Goal: Transaction & Acquisition: Download file/media

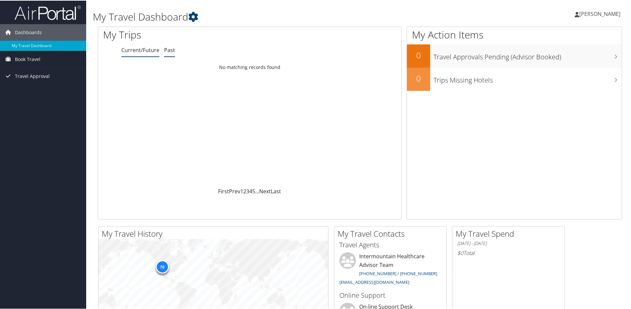
click at [173, 50] on link "Past" at bounding box center [169, 49] width 11 height 7
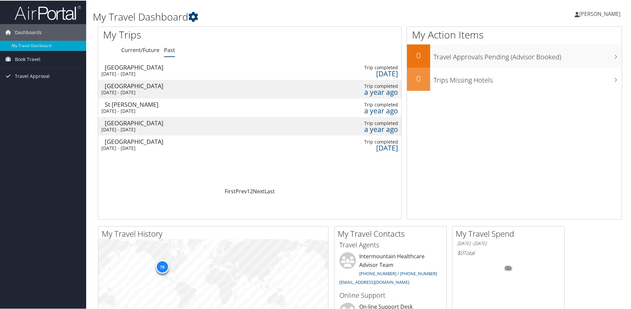
click at [136, 70] on div "Wed 8 Jan 2025 - Thu 9 Jan 2025" at bounding box center [136, 73] width 71 height 6
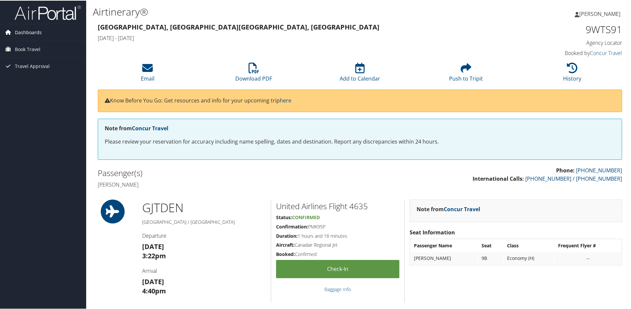
click at [22, 30] on span "Dashboards" at bounding box center [28, 32] width 27 height 17
click at [23, 73] on span "Travel Approval" at bounding box center [32, 75] width 35 height 17
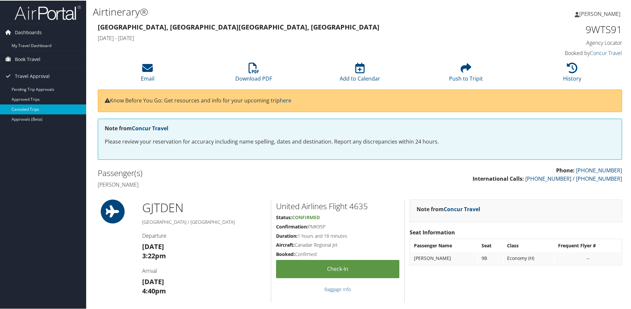
click at [25, 106] on link "Canceled Trips" at bounding box center [43, 109] width 86 height 10
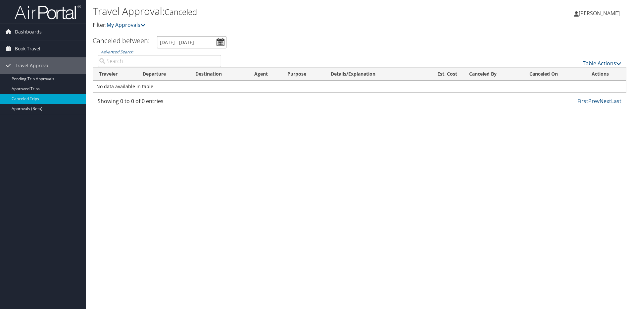
click at [221, 42] on input "8/5/2025 - 9/5/2025" at bounding box center [192, 42] width 70 height 12
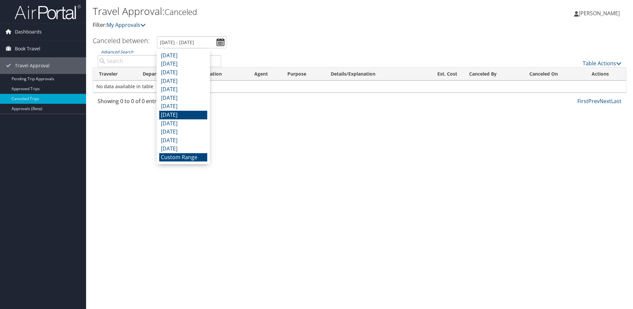
drag, startPoint x: 182, startPoint y: 110, endPoint x: 180, endPoint y: 114, distance: 4.4
click at [180, 114] on ul "August 2025 July 2025 June 2025 May 2025 April 2025 March 2025 February 2025 Ja…" at bounding box center [183, 106] width 48 height 110
click at [180, 114] on li "January 2025" at bounding box center [183, 115] width 48 height 9
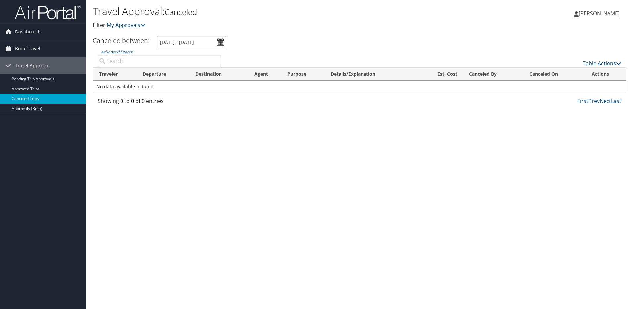
click at [217, 42] on input "1/1/2025 - 1/31/2025" at bounding box center [192, 42] width 70 height 12
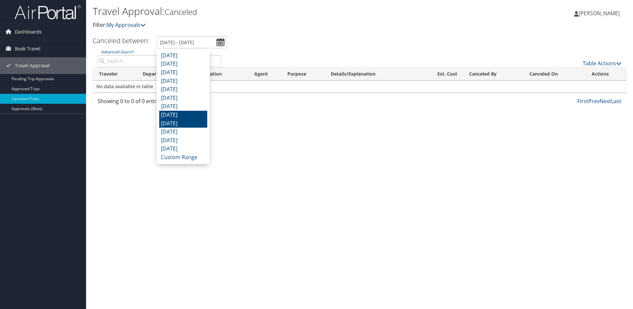
click at [170, 122] on li "December 2024" at bounding box center [183, 123] width 48 height 9
click at [221, 39] on input "12/1/2024 - 12/31/2024" at bounding box center [192, 42] width 70 height 12
click at [180, 116] on li "January 2025" at bounding box center [183, 115] width 48 height 9
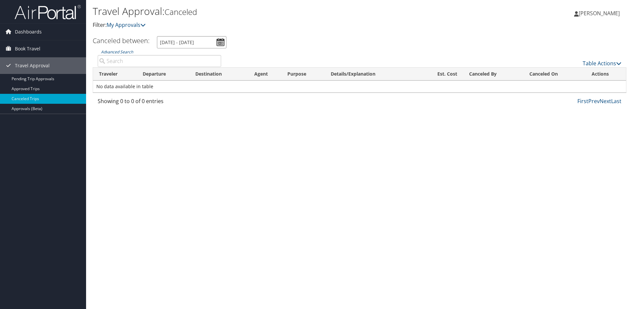
click at [215, 44] on input "1/1/2025 - 1/31/2025" at bounding box center [192, 42] width 70 height 12
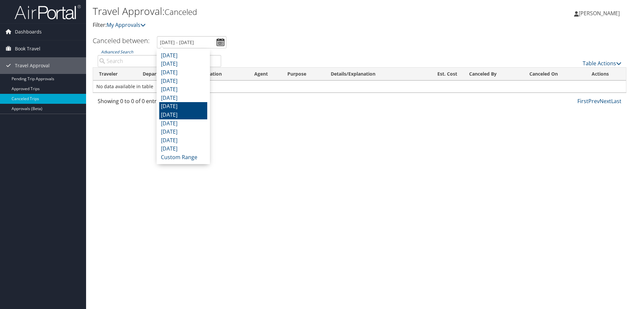
click at [182, 110] on li "February 2025" at bounding box center [183, 106] width 48 height 9
type input "2/1/2025 - 2/28/2025"
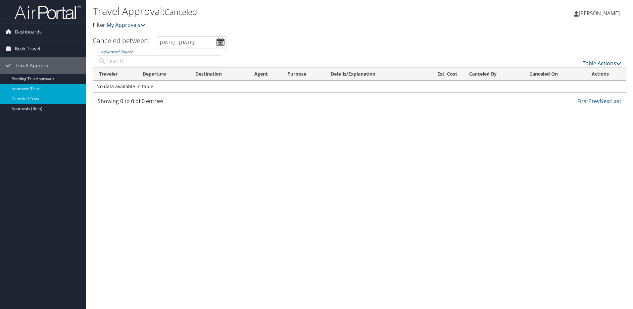
click at [47, 92] on link "Approved Trips" at bounding box center [43, 89] width 86 height 10
click at [223, 43] on input "8/5/2025 - 9/5/2025" at bounding box center [193, 42] width 70 height 12
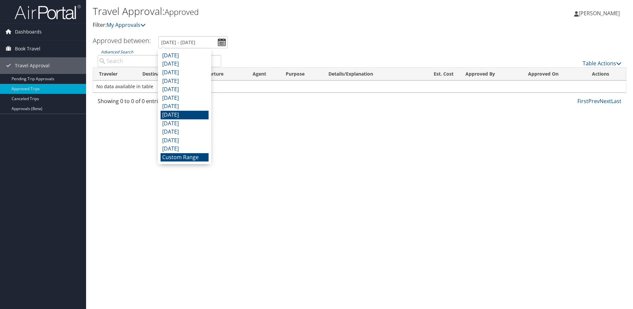
click at [195, 114] on li "January 2025" at bounding box center [185, 115] width 48 height 9
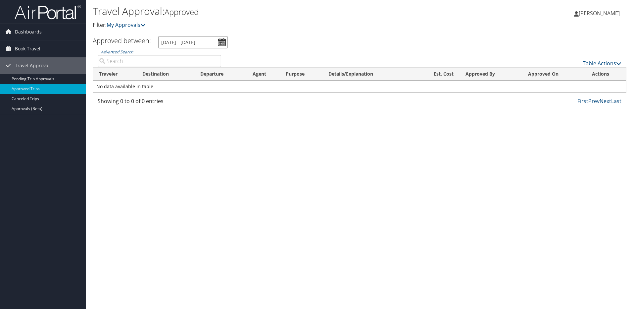
click at [220, 42] on input "1/1/2025 - 1/31/2025" at bounding box center [193, 42] width 70 height 12
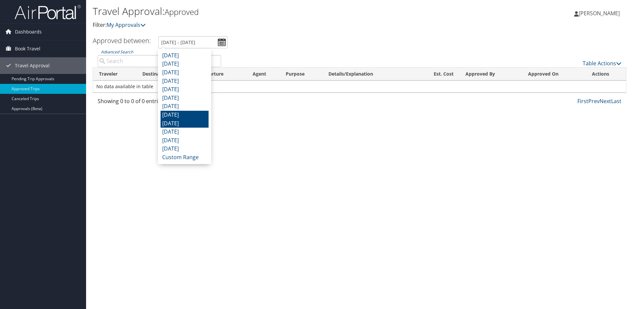
click at [180, 121] on li "December 2024" at bounding box center [185, 123] width 48 height 9
type input "12/1/2024 - 12/31/2024"
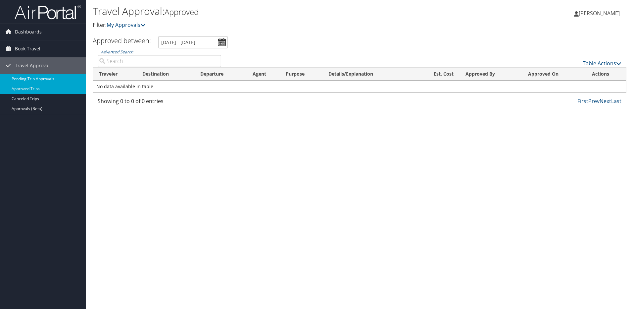
click at [63, 78] on link "Pending Trip Approvals" at bounding box center [43, 79] width 86 height 10
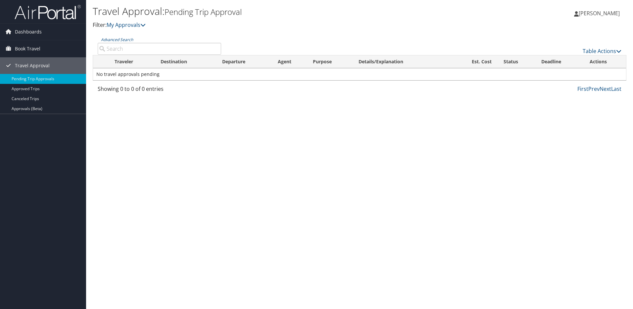
click at [117, 73] on td "No travel approvals pending" at bounding box center [359, 74] width 533 height 12
click at [28, 108] on link "Approvals (Beta)" at bounding box center [43, 109] width 86 height 10
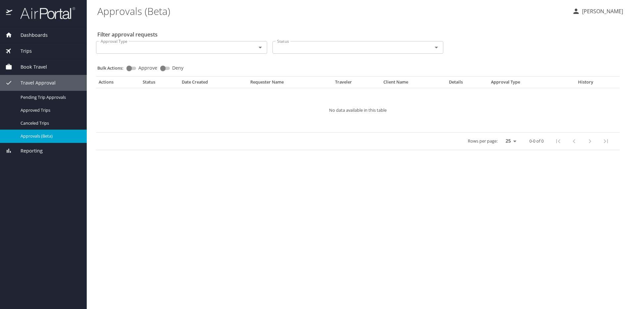
click at [176, 54] on div "Approval Type Approval Type" at bounding box center [181, 46] width 171 height 17
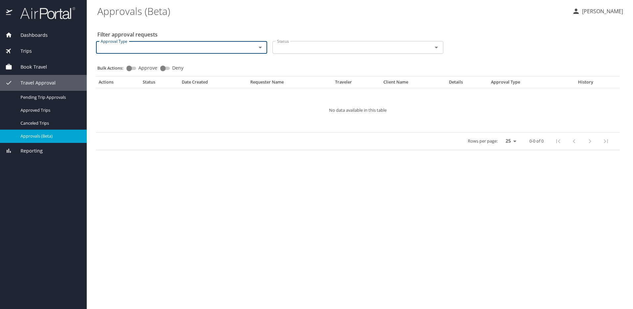
click at [187, 45] on input "Approval Type" at bounding box center [172, 47] width 148 height 9
click at [342, 66] on div "Bulk Actions: Approve Deny" at bounding box center [359, 65] width 525 height 15
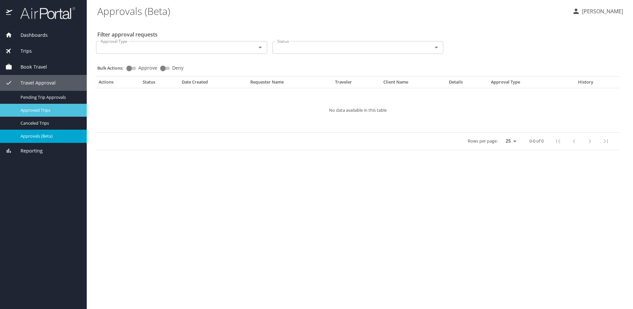
click at [41, 114] on div "Approved Trips" at bounding box center [43, 110] width 76 height 8
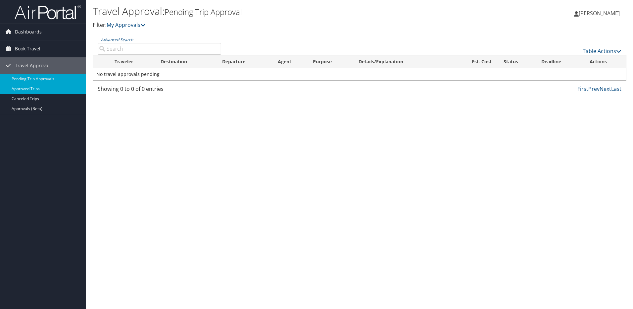
click at [35, 93] on link "Approved Trips" at bounding box center [43, 89] width 86 height 10
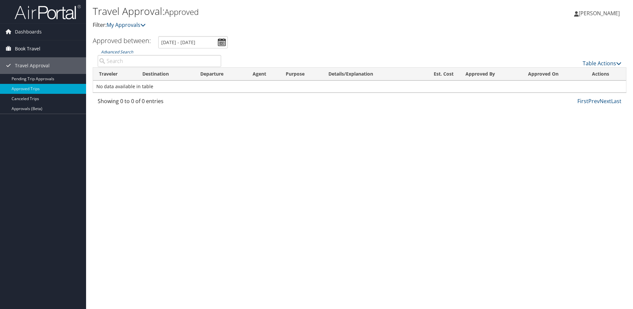
click at [25, 49] on span "Book Travel" at bounding box center [28, 48] width 26 height 17
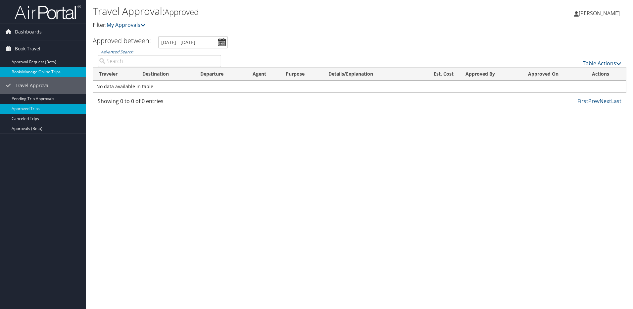
click at [25, 73] on link "Book/Manage Online Trips" at bounding box center [43, 72] width 86 height 10
click at [29, 32] on span "Dashboards" at bounding box center [28, 32] width 27 height 17
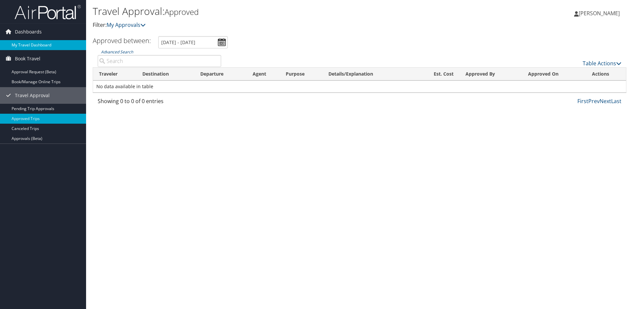
click at [42, 46] on link "My Travel Dashboard" at bounding box center [43, 45] width 86 height 10
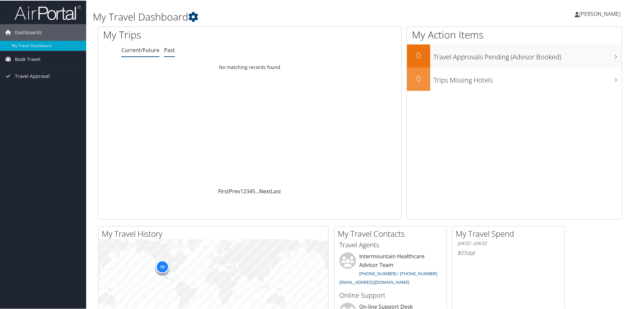
click at [167, 51] on link "Past" at bounding box center [169, 49] width 11 height 7
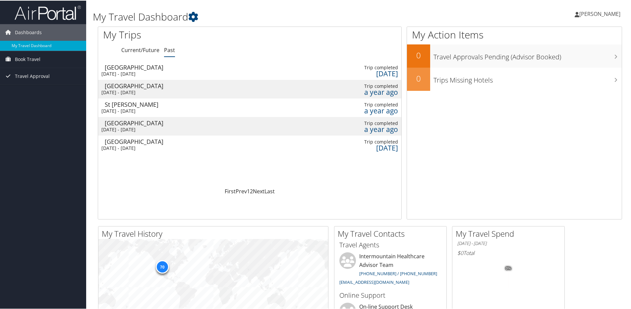
click at [169, 71] on div "Wed 8 Jan 2025 - Thu 9 Jan 2025" at bounding box center [136, 73] width 71 height 6
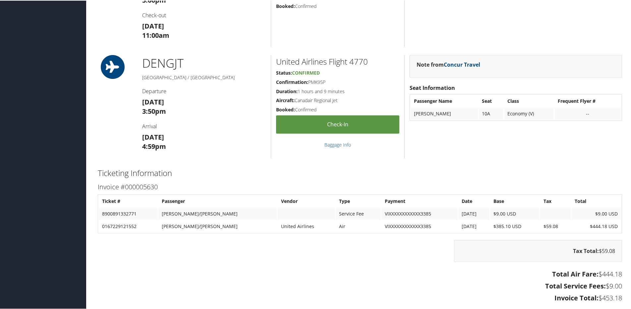
scroll to position [431, 0]
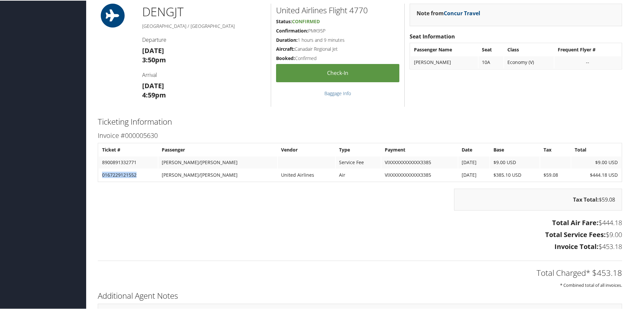
drag, startPoint x: 141, startPoint y: 177, endPoint x: 103, endPoint y: 176, distance: 38.5
click at [103, 176] on td "0167229121552" at bounding box center [128, 174] width 59 height 12
copy td "0167229121552"
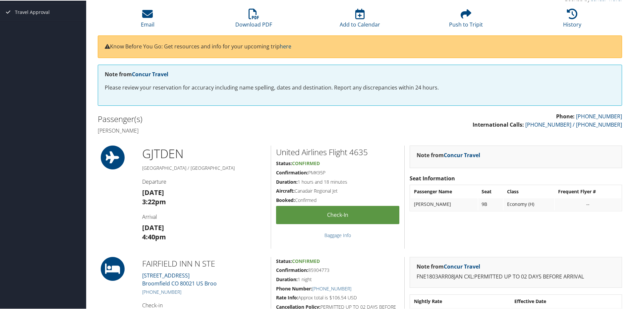
scroll to position [0, 0]
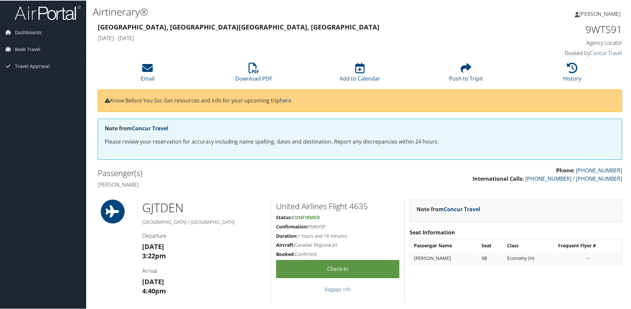
click at [389, 12] on h1 "Airtinerary®" at bounding box center [271, 11] width 356 height 14
click at [253, 73] on li "Download PDF" at bounding box center [253, 72] width 106 height 27
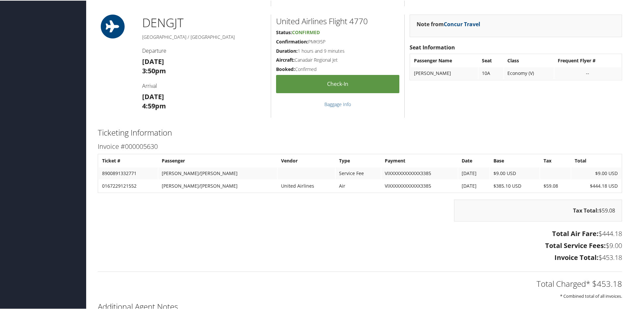
scroll to position [431, 0]
